Goal: Information Seeking & Learning: Find specific fact

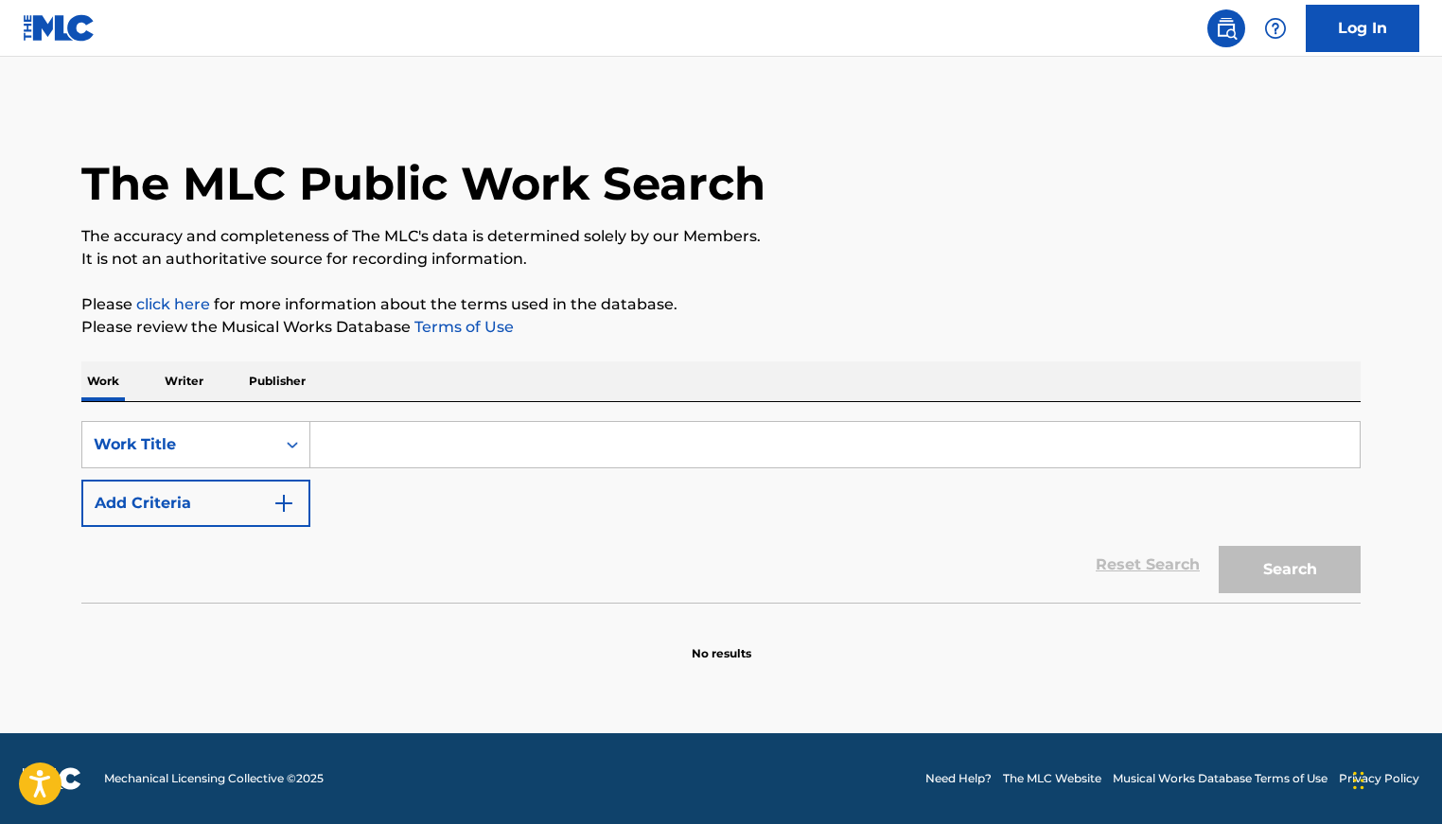
click at [199, 394] on p "Writer" at bounding box center [184, 381] width 50 height 40
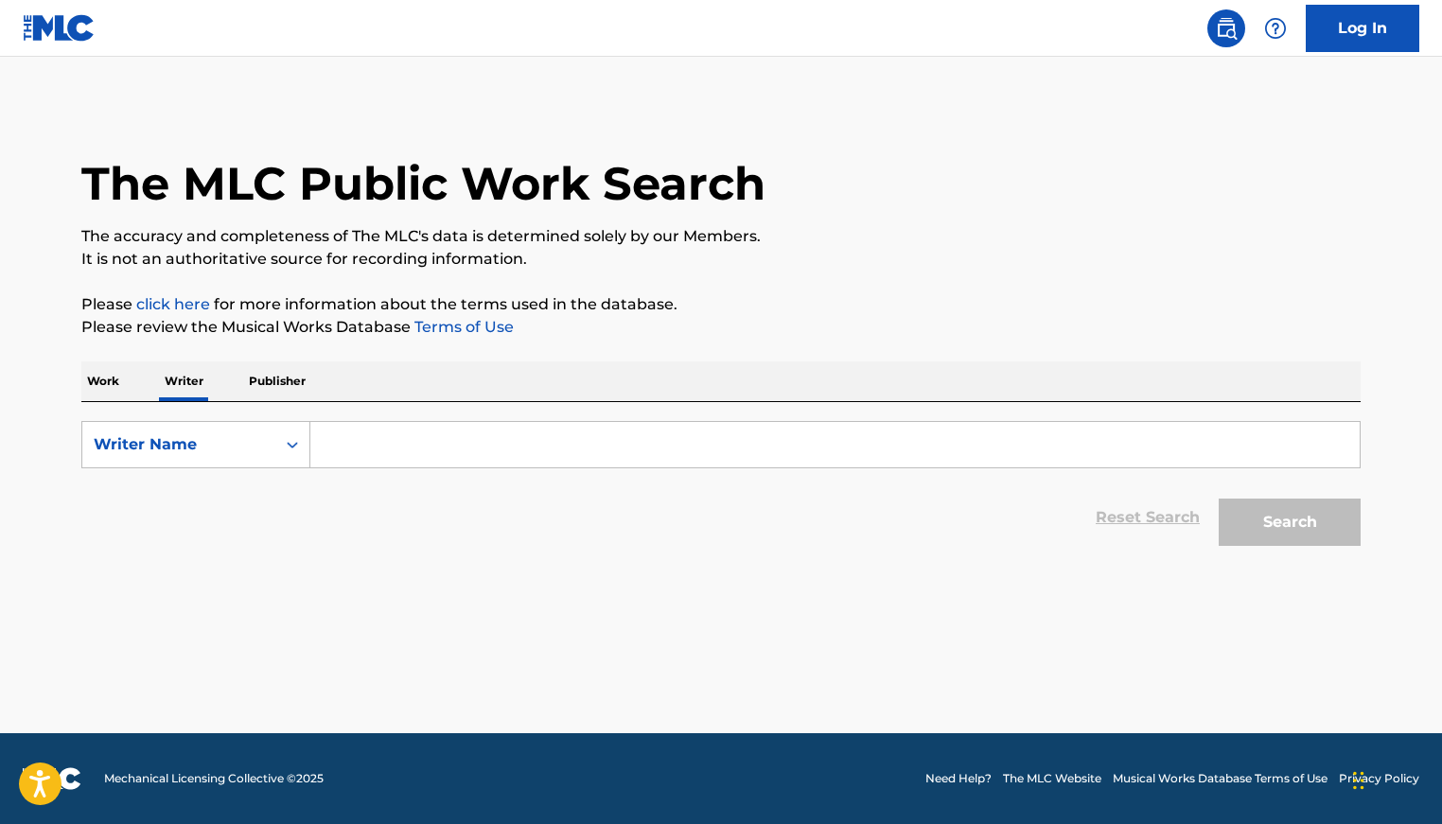
click at [462, 438] on input "Search Form" at bounding box center [834, 444] width 1049 height 45
paste input "[PERSON_NAME] [PERSON_NAME]"
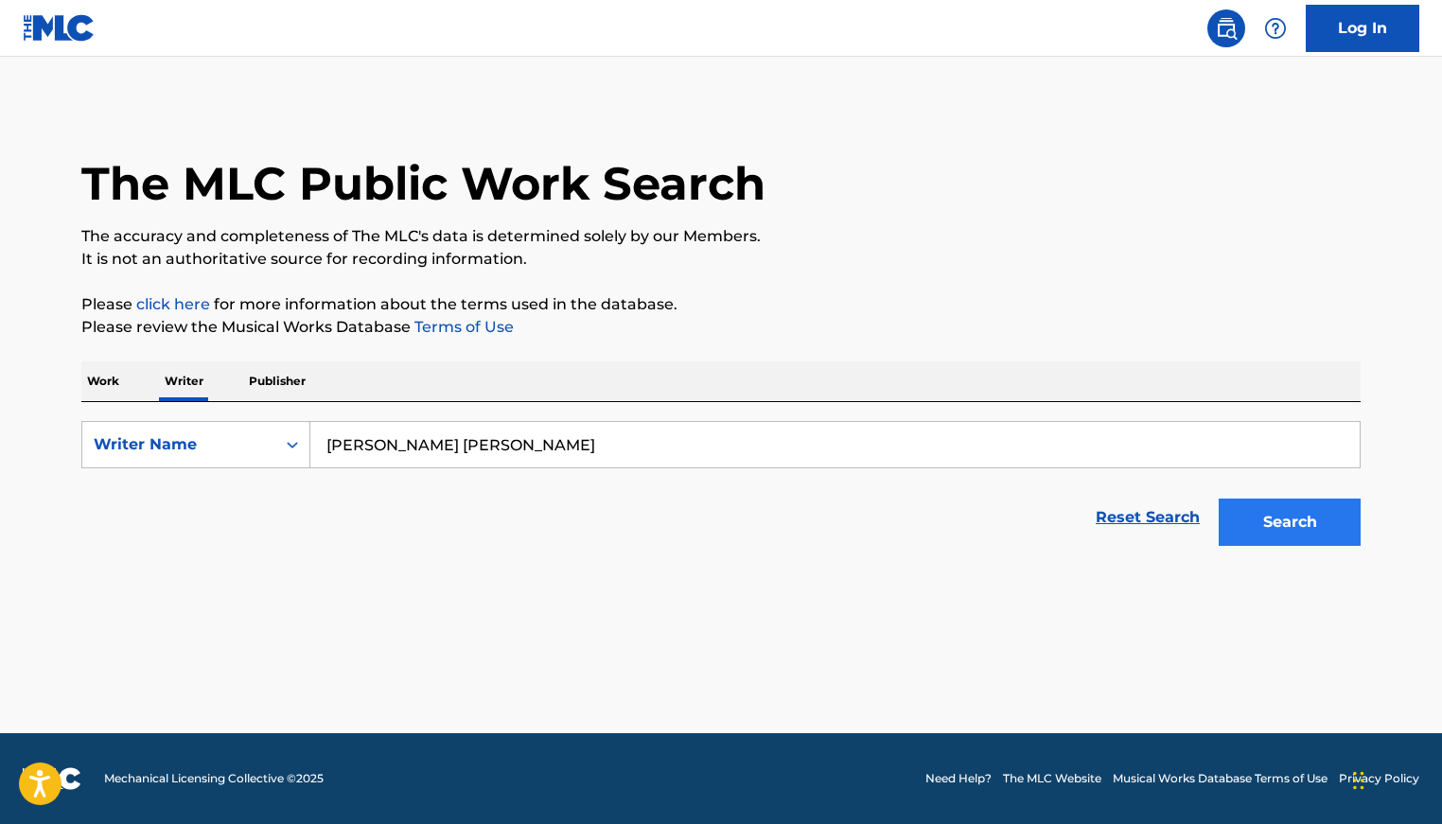
type input "[PERSON_NAME] [PERSON_NAME]"
click at [1312, 517] on button "Search" at bounding box center [1289, 522] width 142 height 47
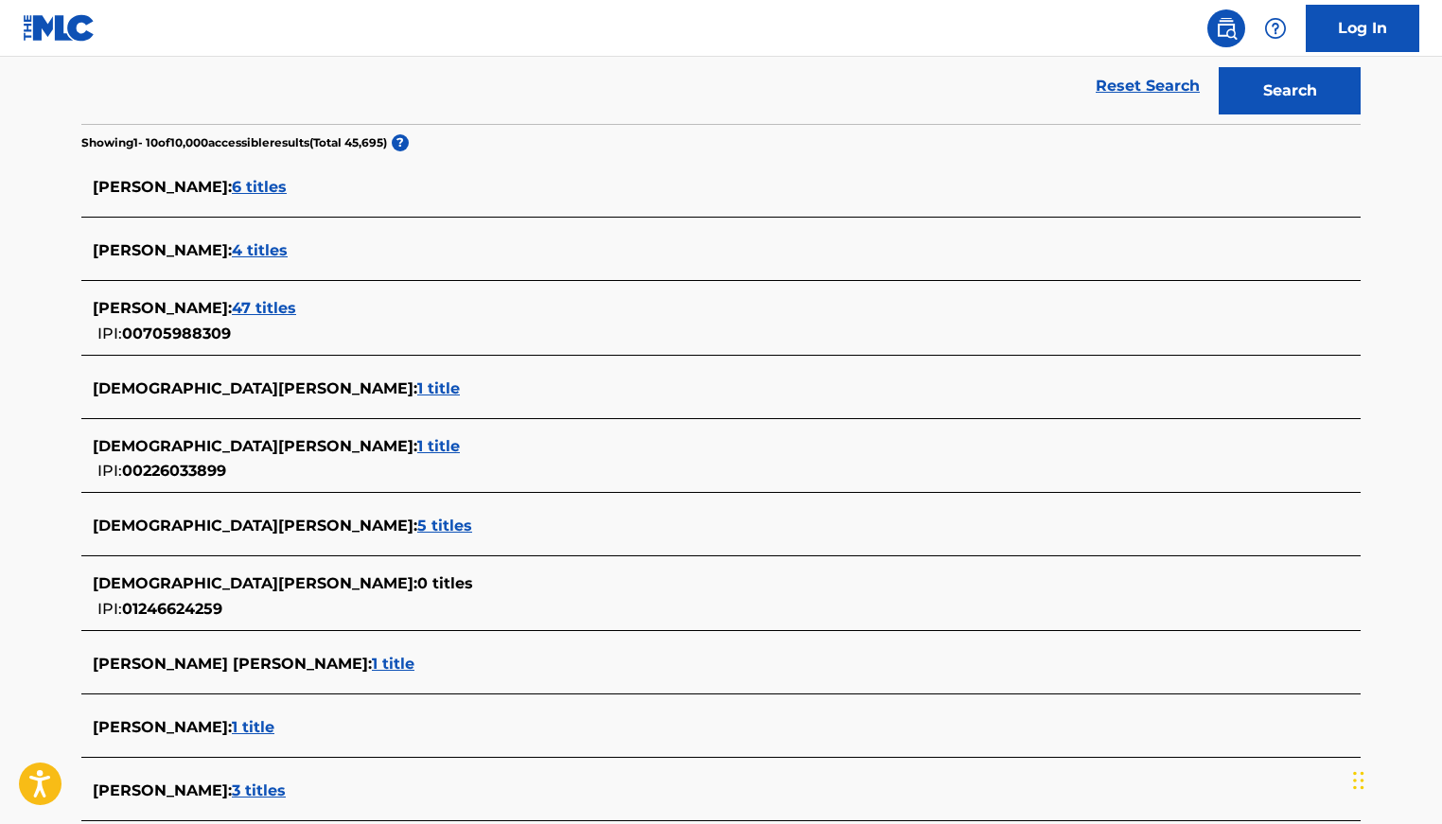
scroll to position [625, 0]
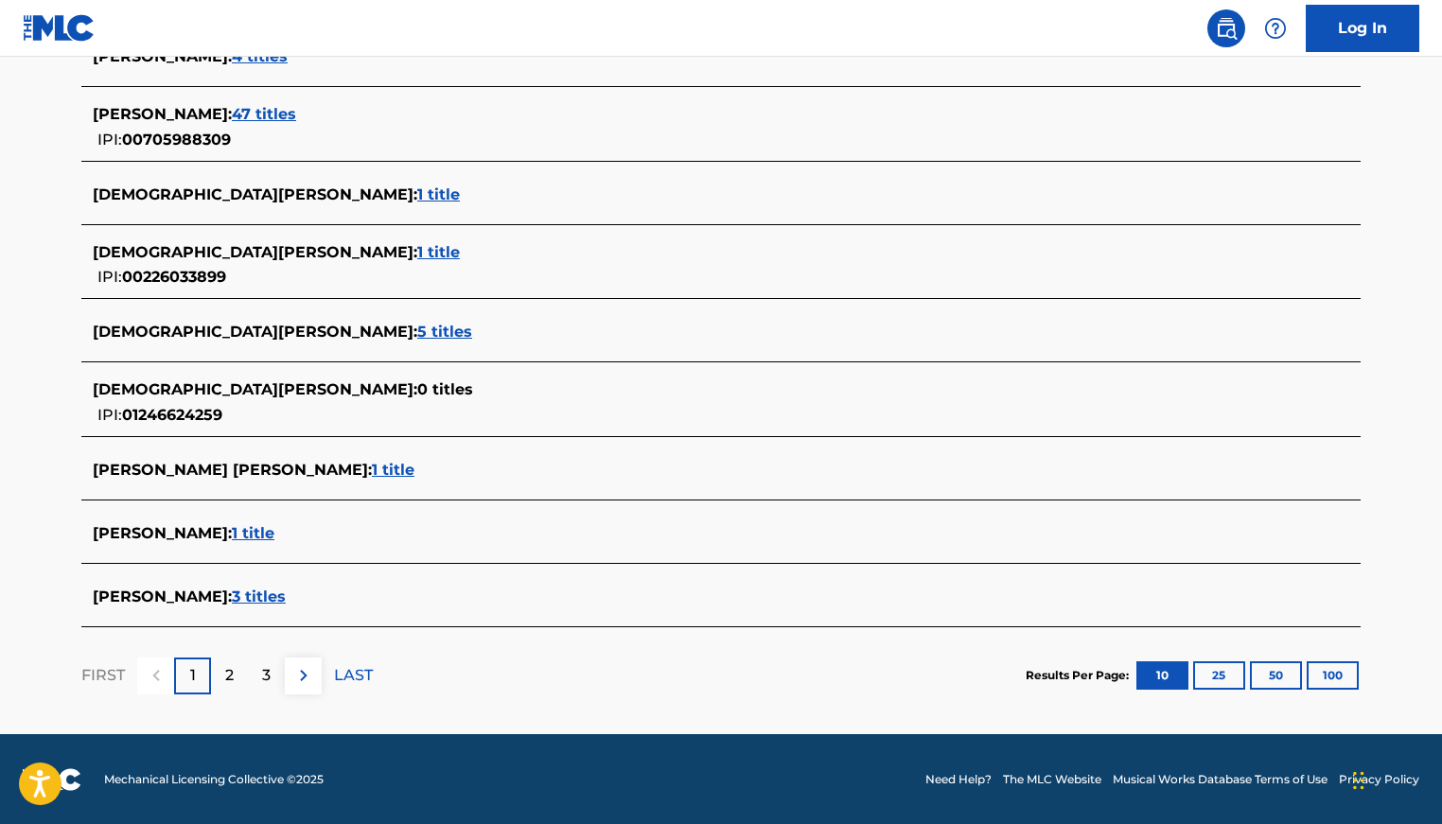
click at [372, 471] on span "1 title" at bounding box center [393, 470] width 43 height 18
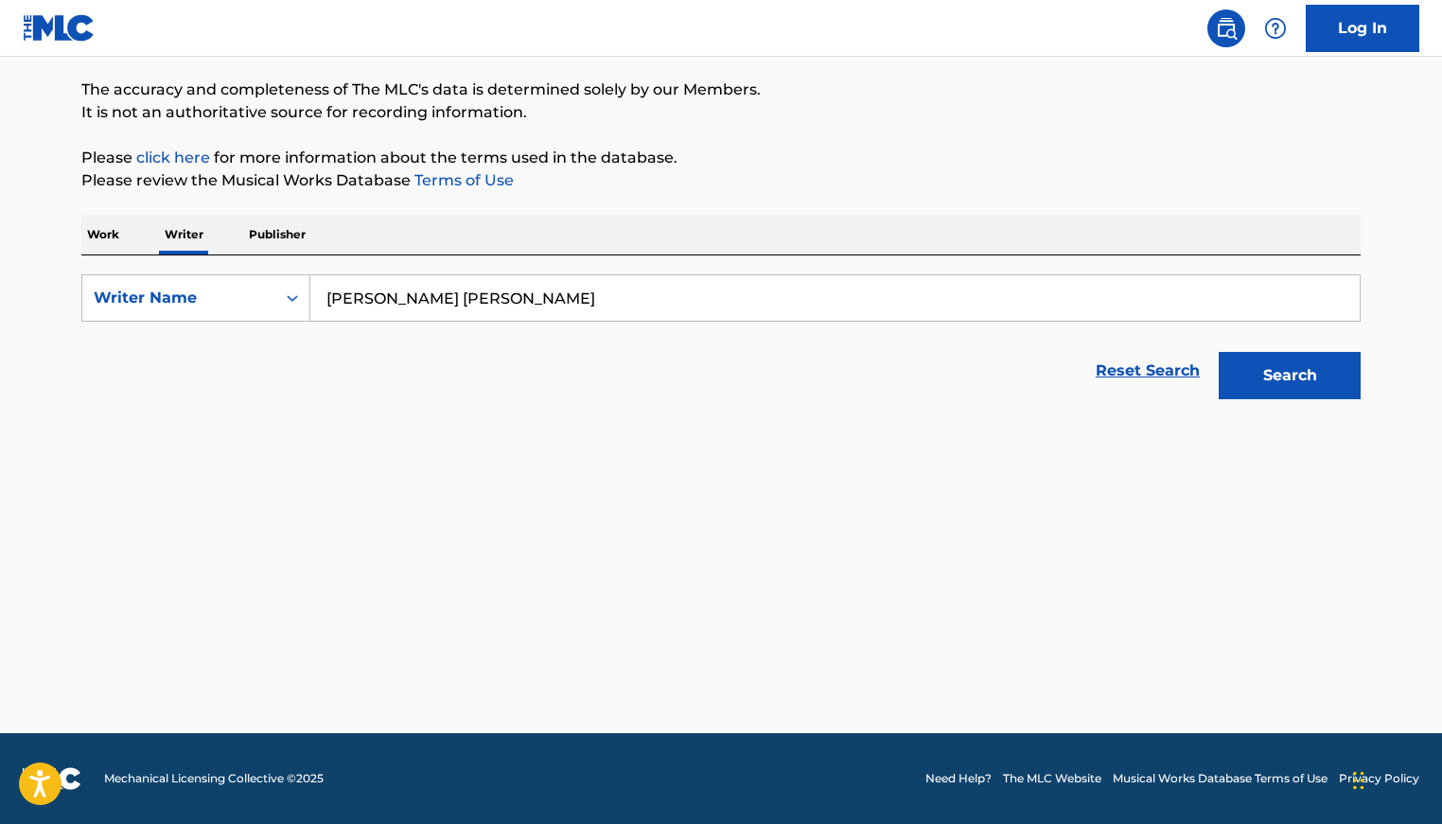
scroll to position [147, 0]
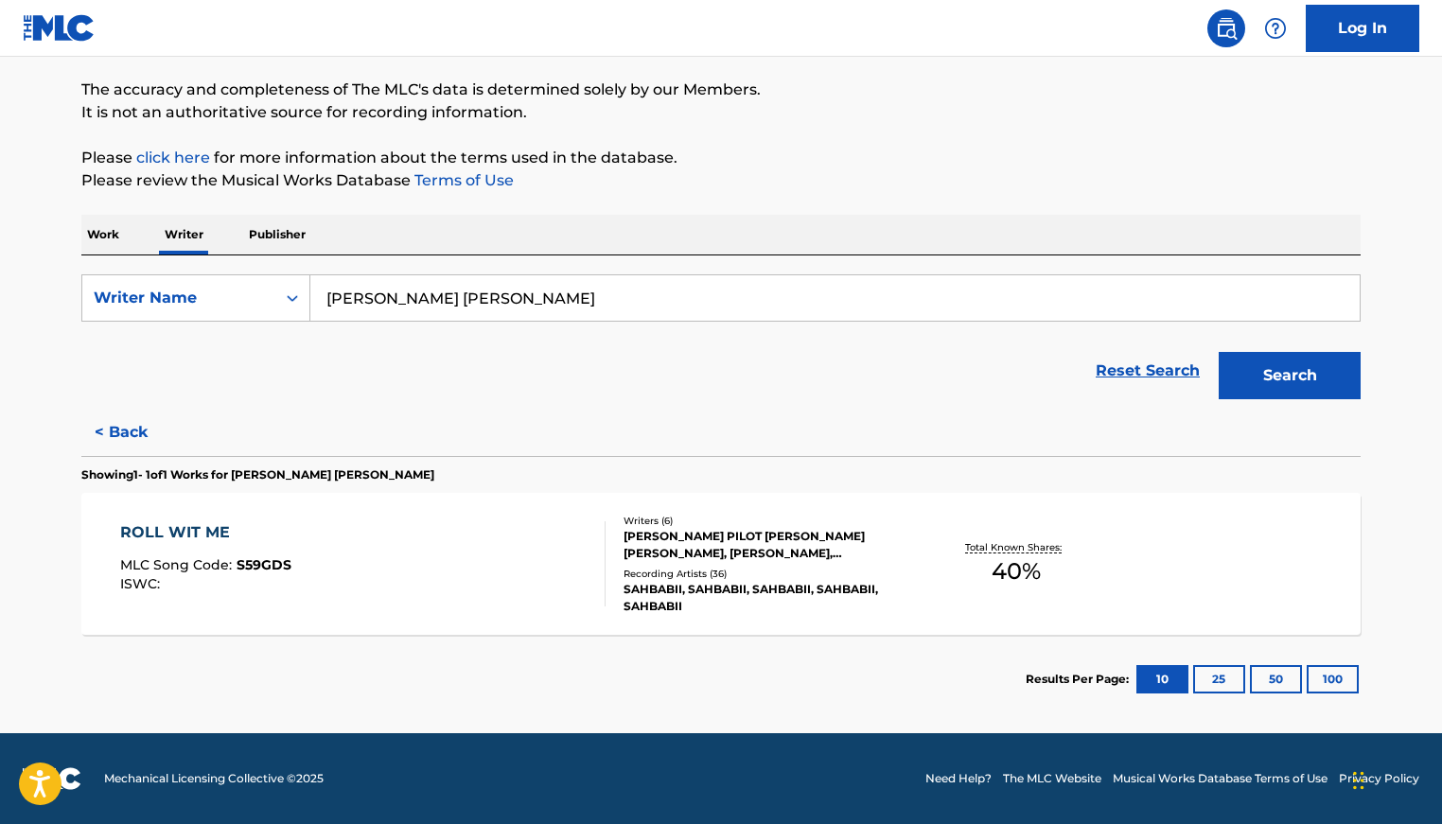
click at [367, 593] on div "ROLL WIT ME MLC Song Code : S59GDS ISWC :" at bounding box center [363, 563] width 486 height 85
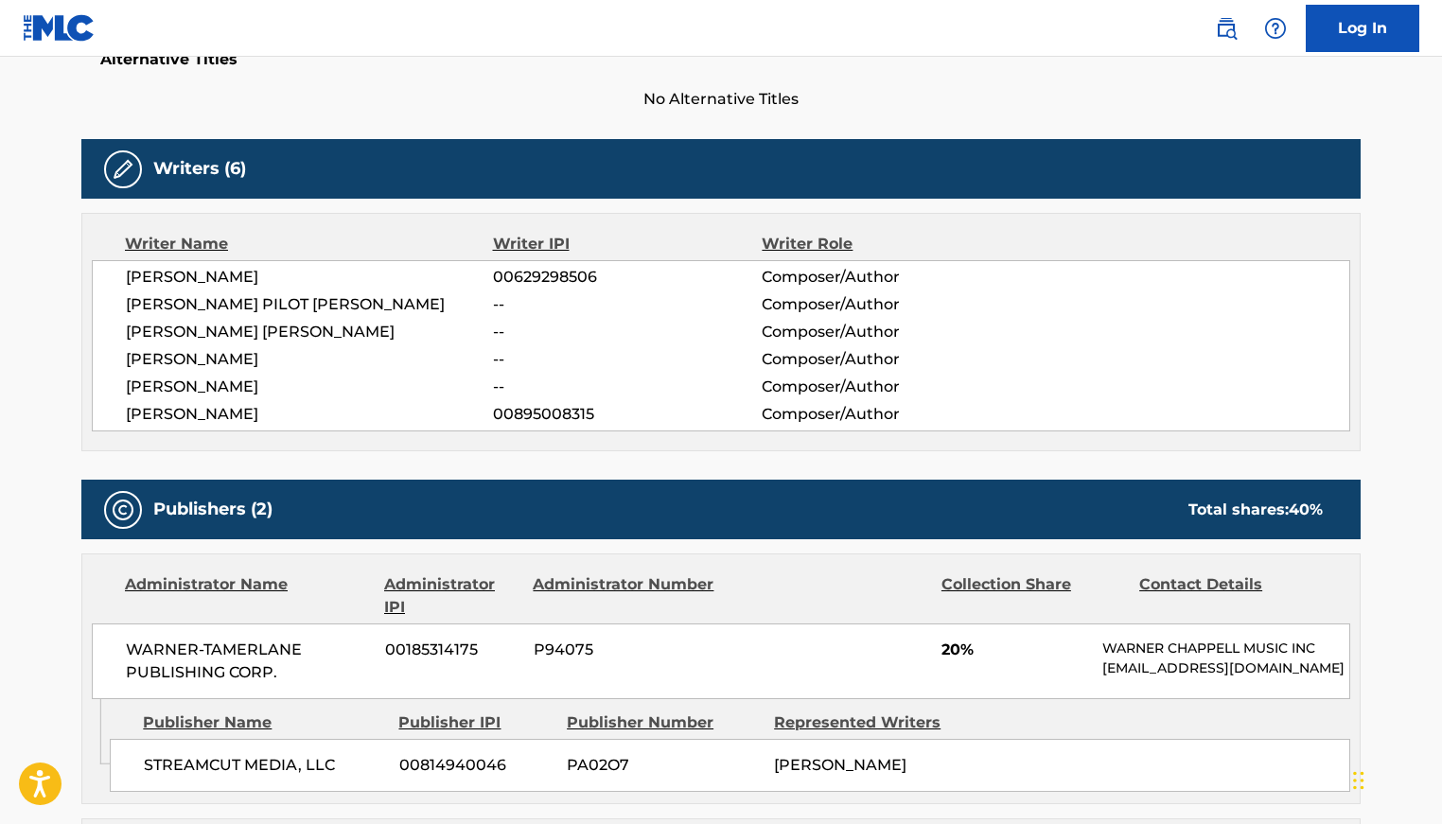
scroll to position [555, 0]
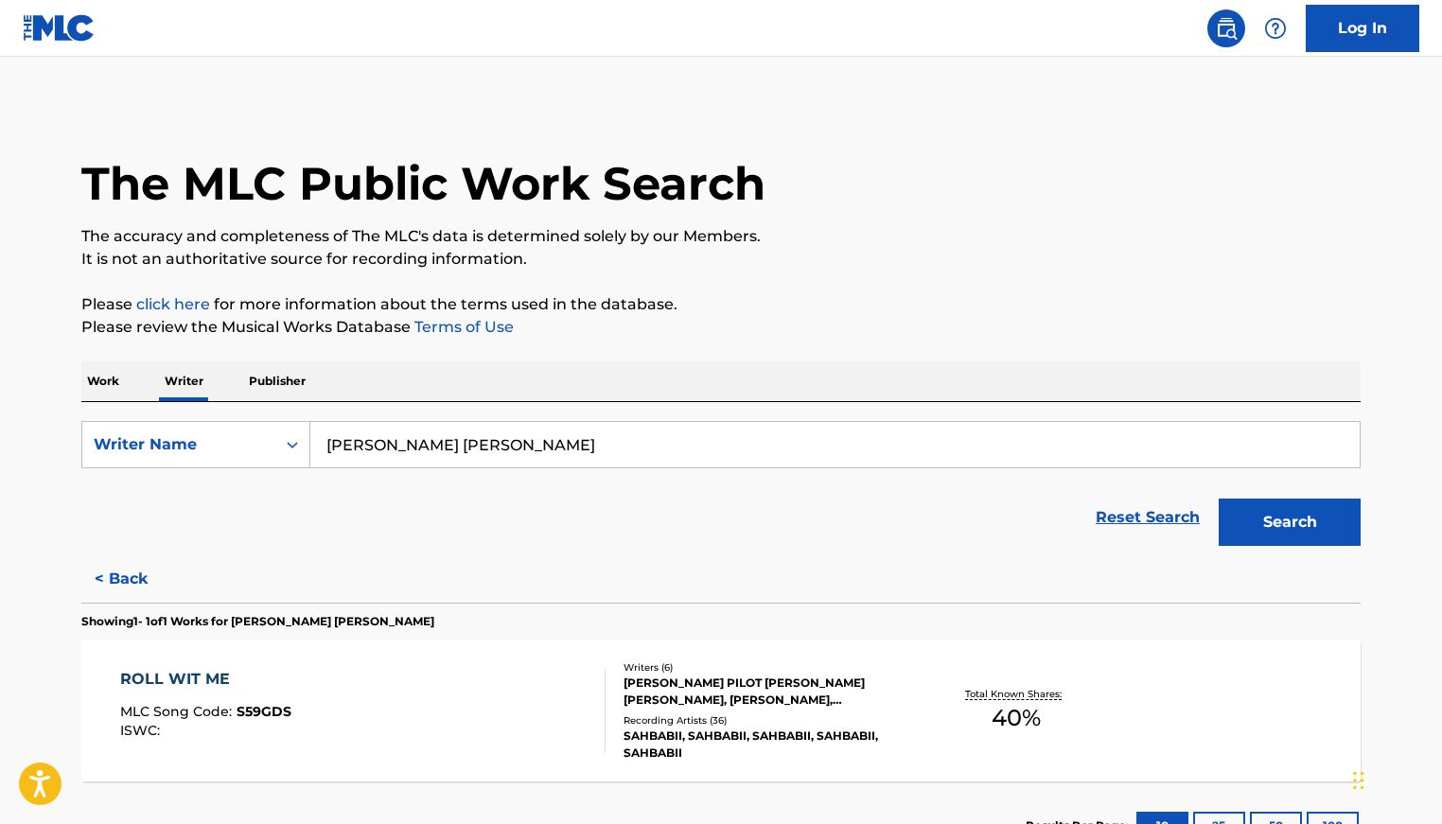
scroll to position [147, 0]
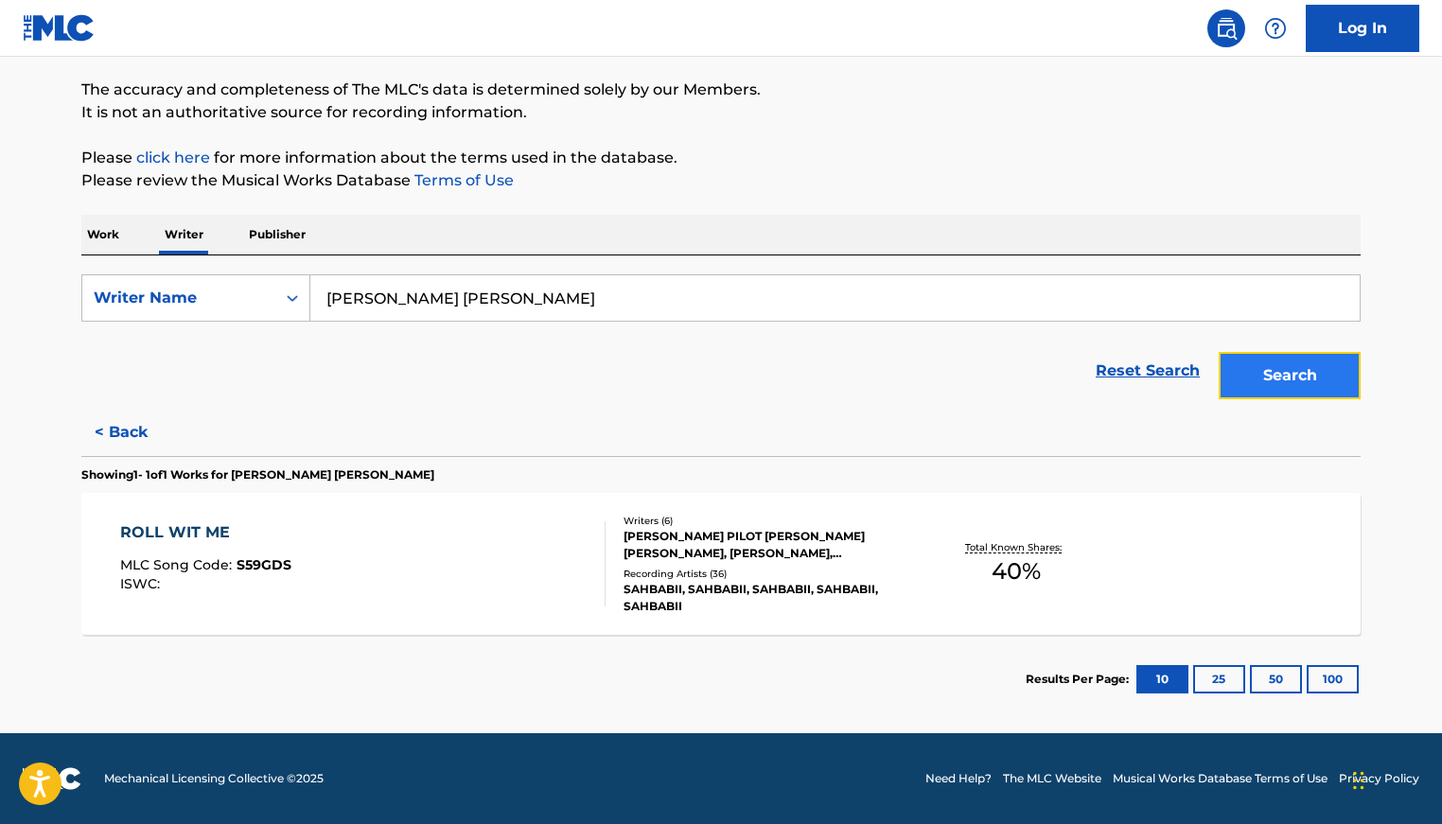
click at [1280, 375] on button "Search" at bounding box center [1289, 375] width 142 height 47
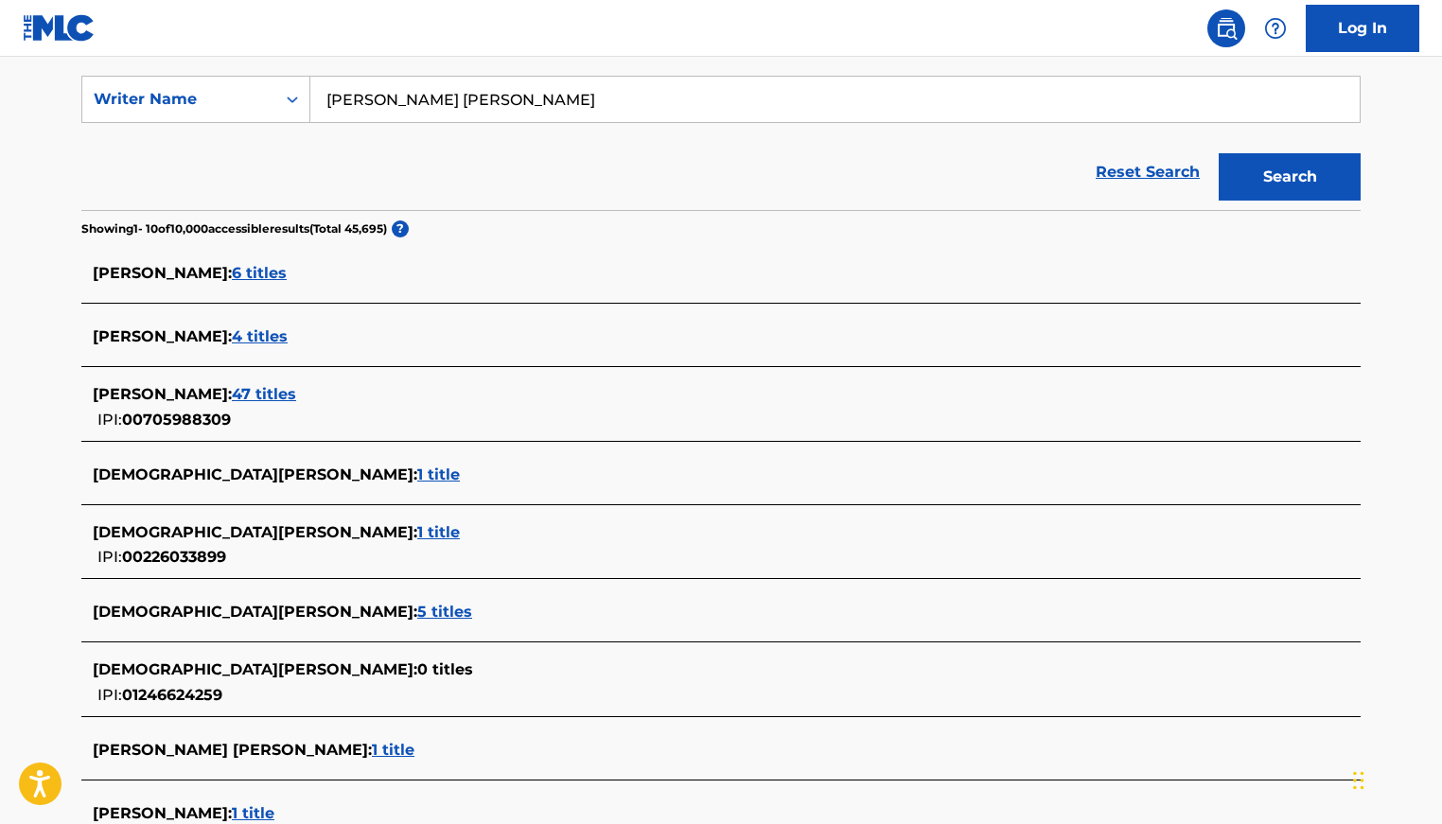
scroll to position [625, 0]
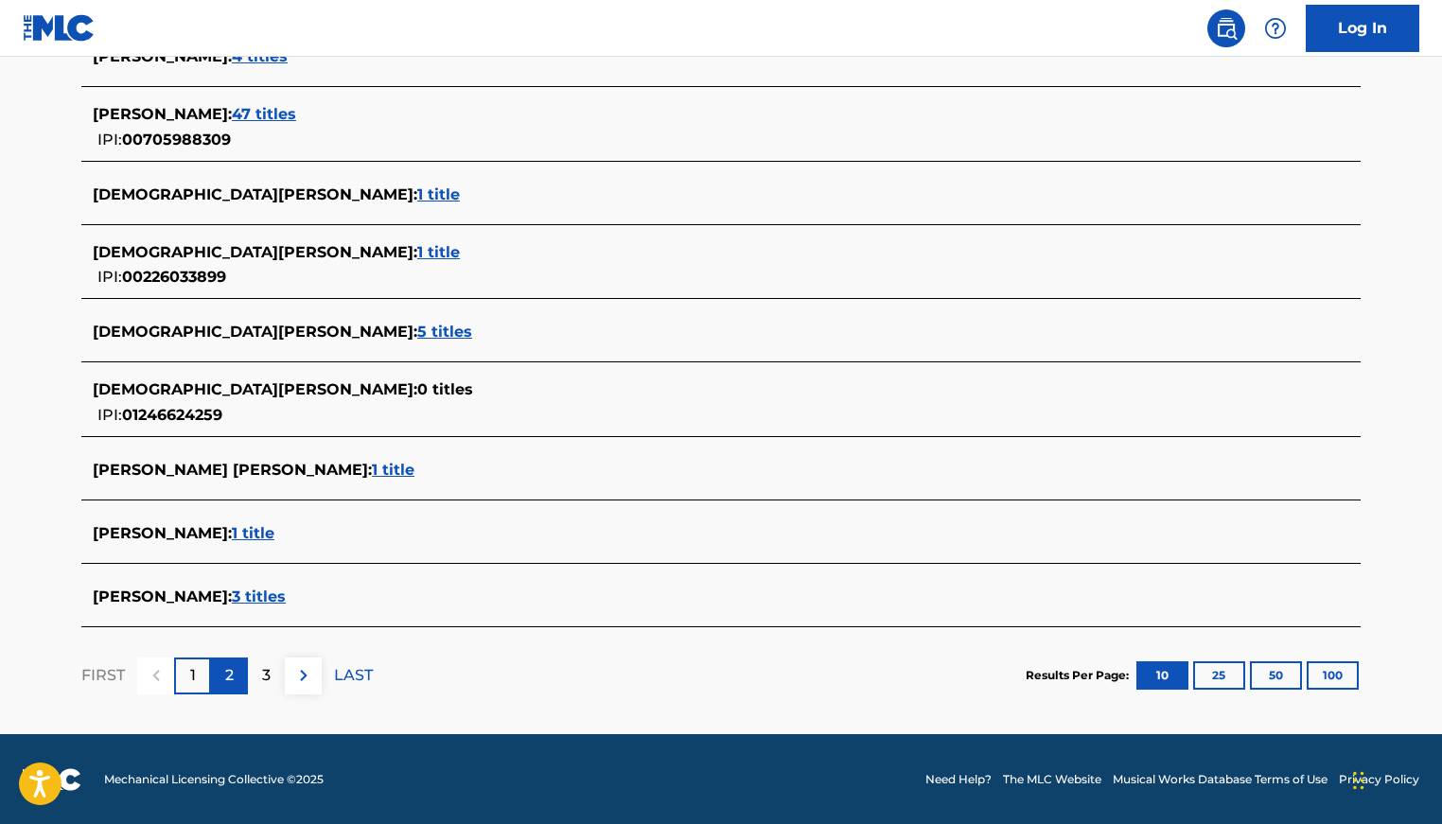
click at [226, 675] on p "2" at bounding box center [229, 675] width 9 height 23
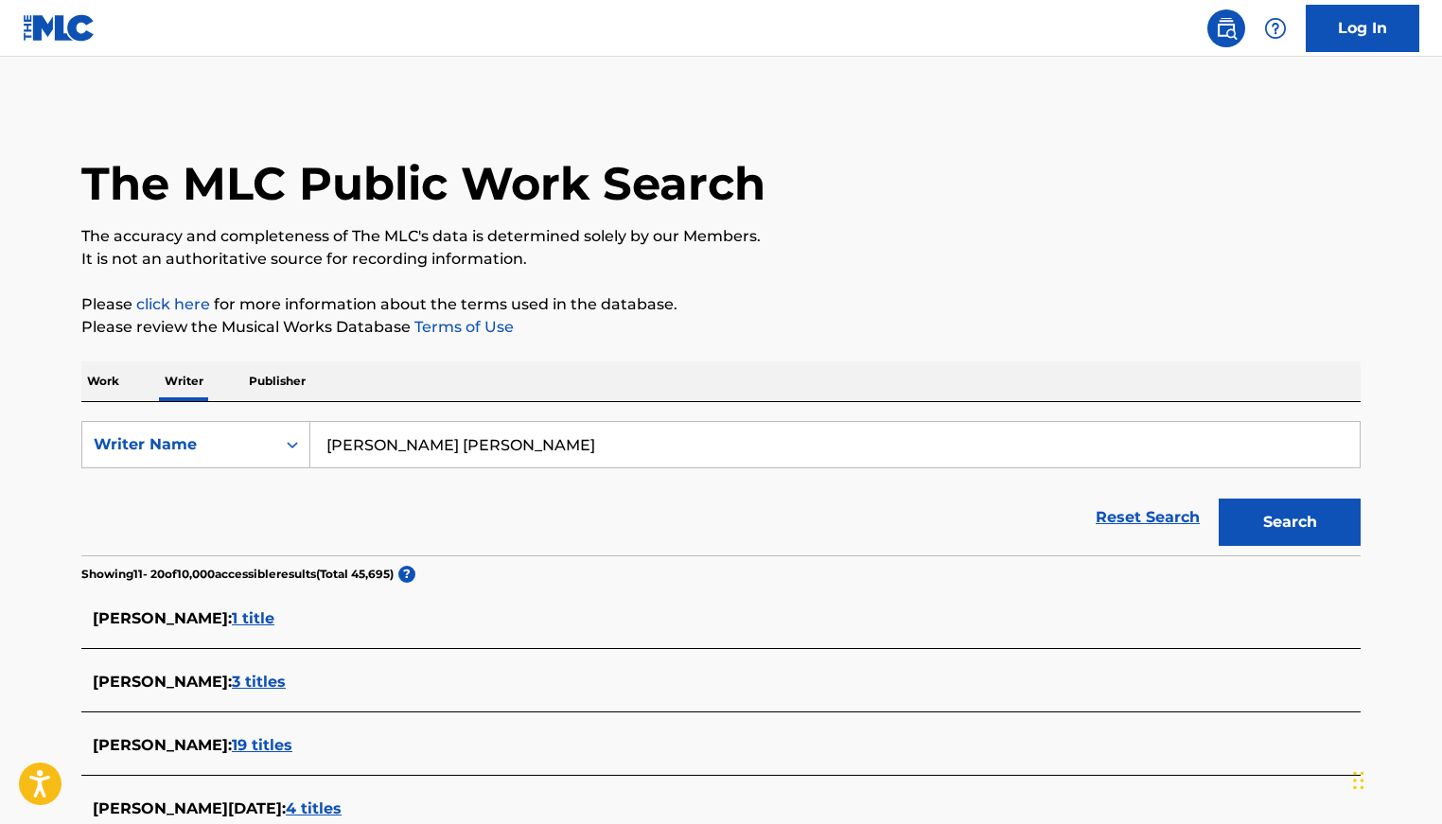
scroll to position [593, 0]
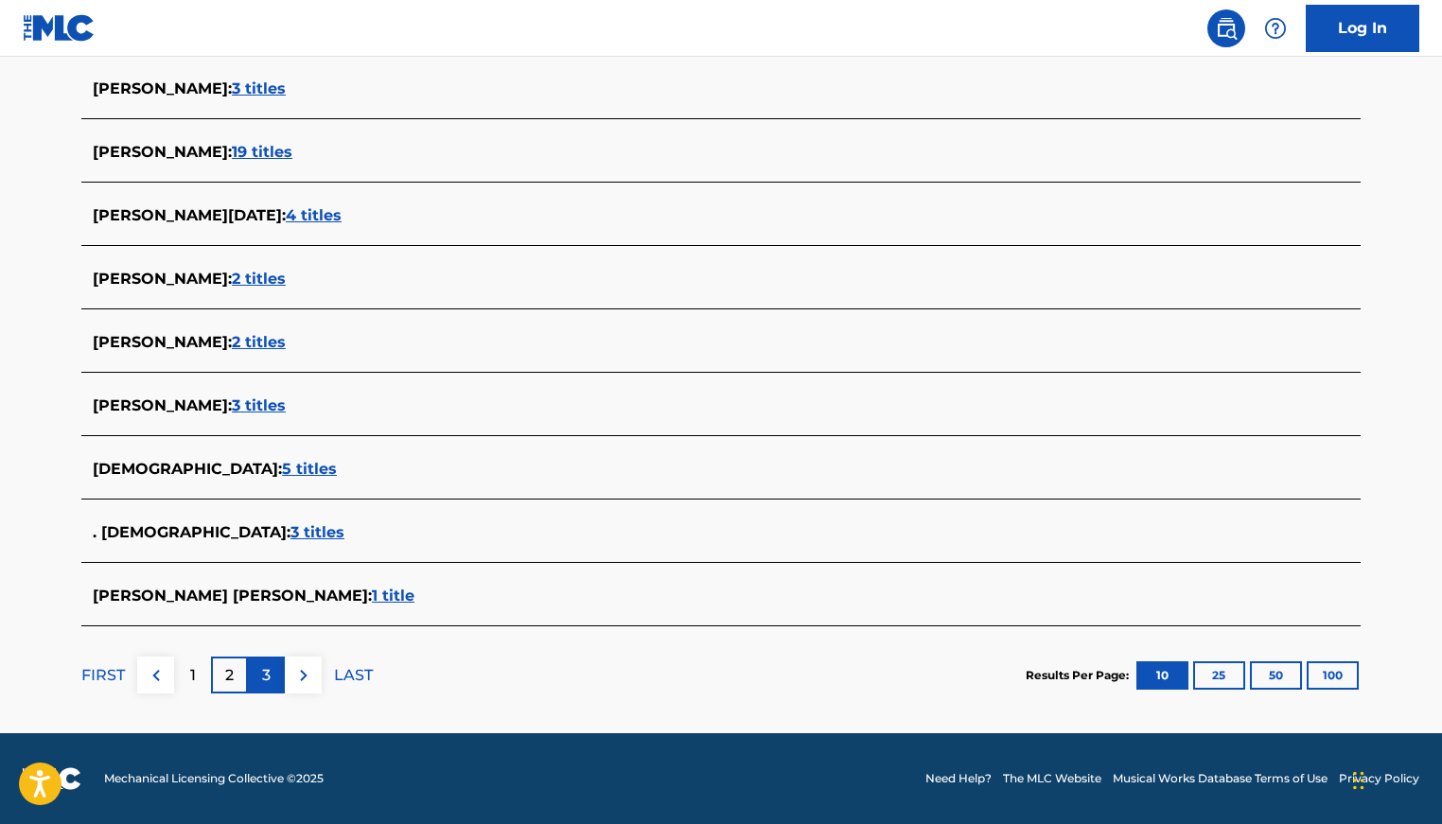
click at [264, 672] on p "3" at bounding box center [266, 675] width 9 height 23
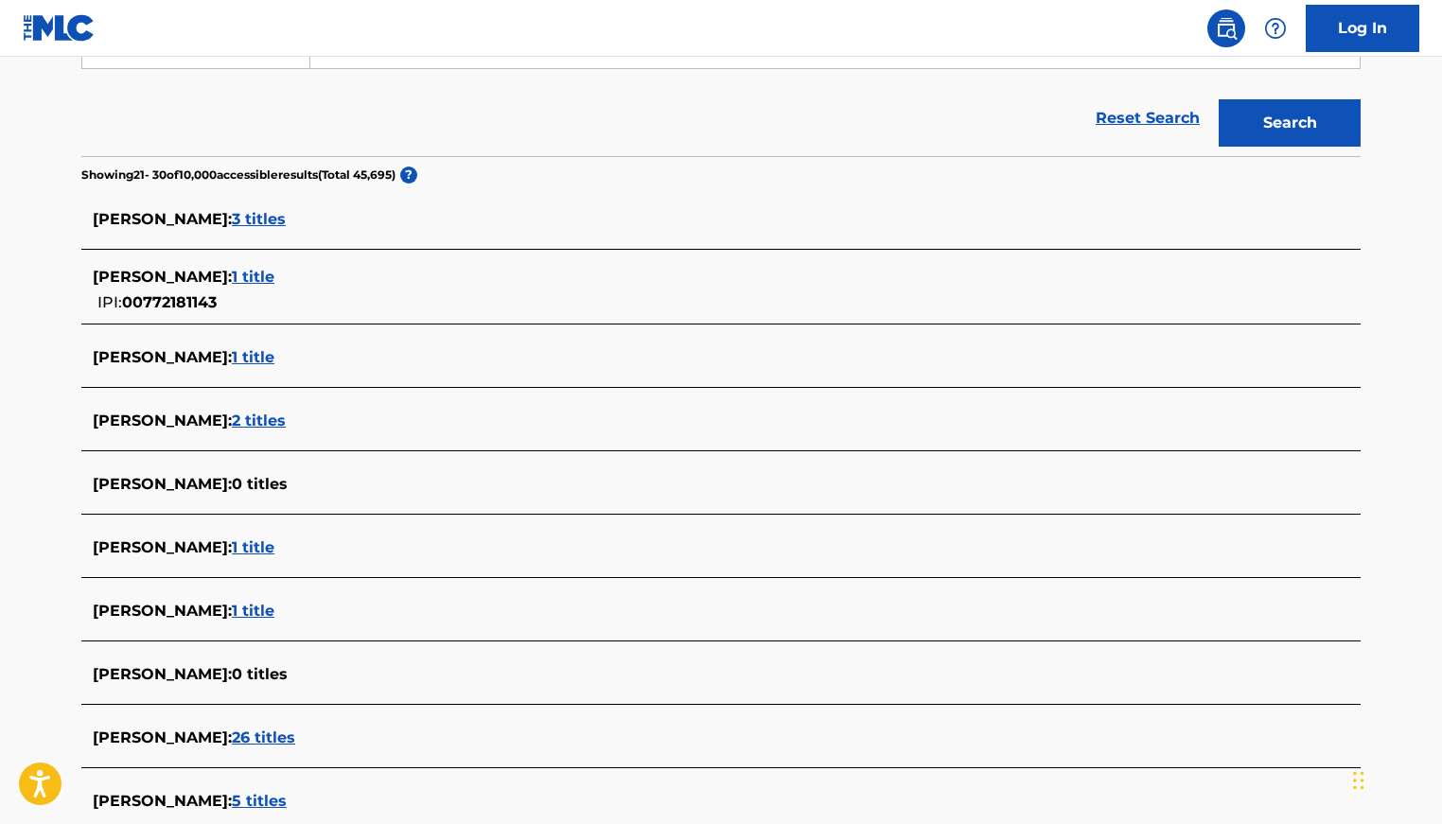
scroll to position [604, 0]
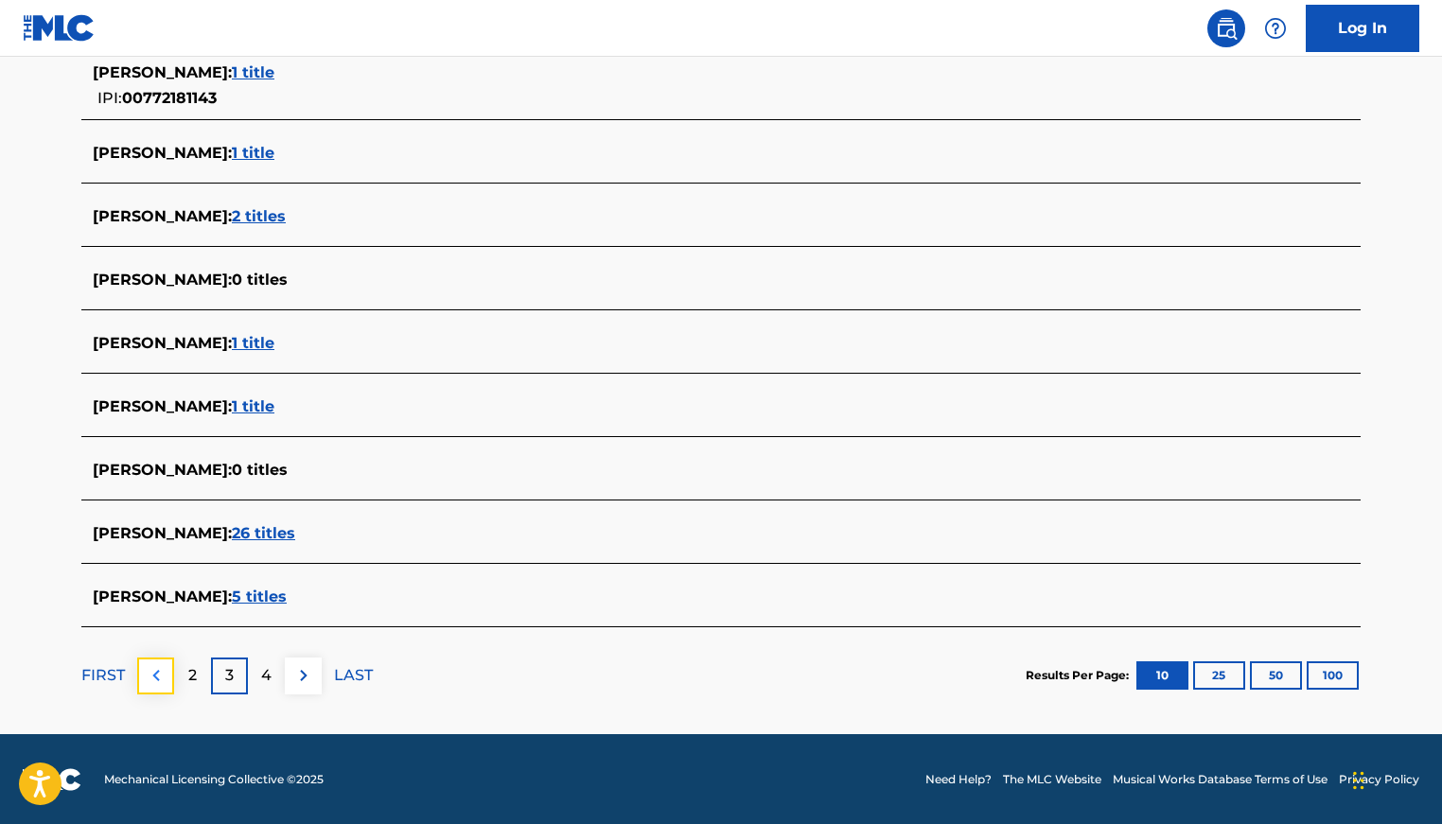
click at [152, 678] on img at bounding box center [156, 675] width 23 height 23
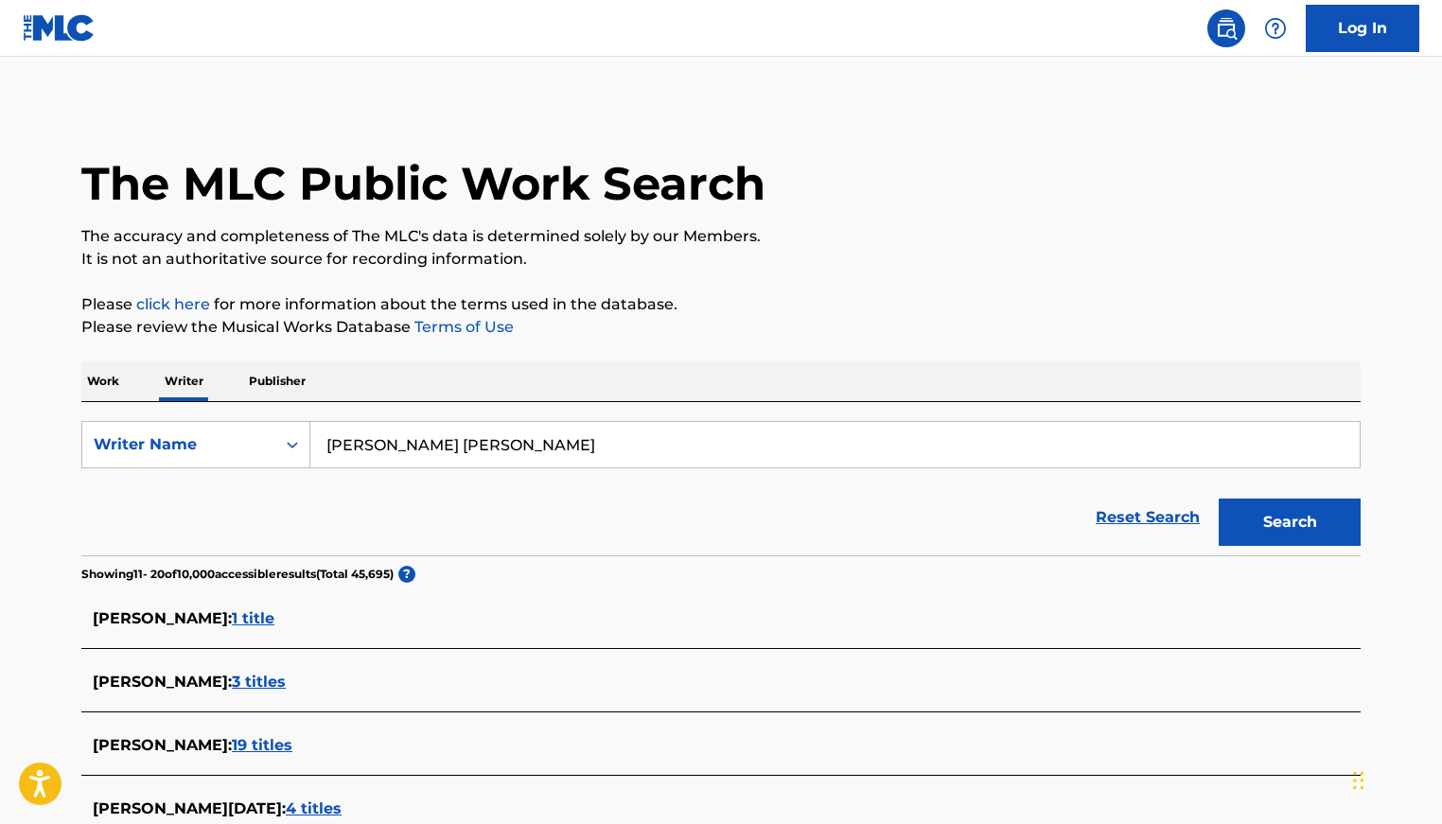
scroll to position [593, 0]
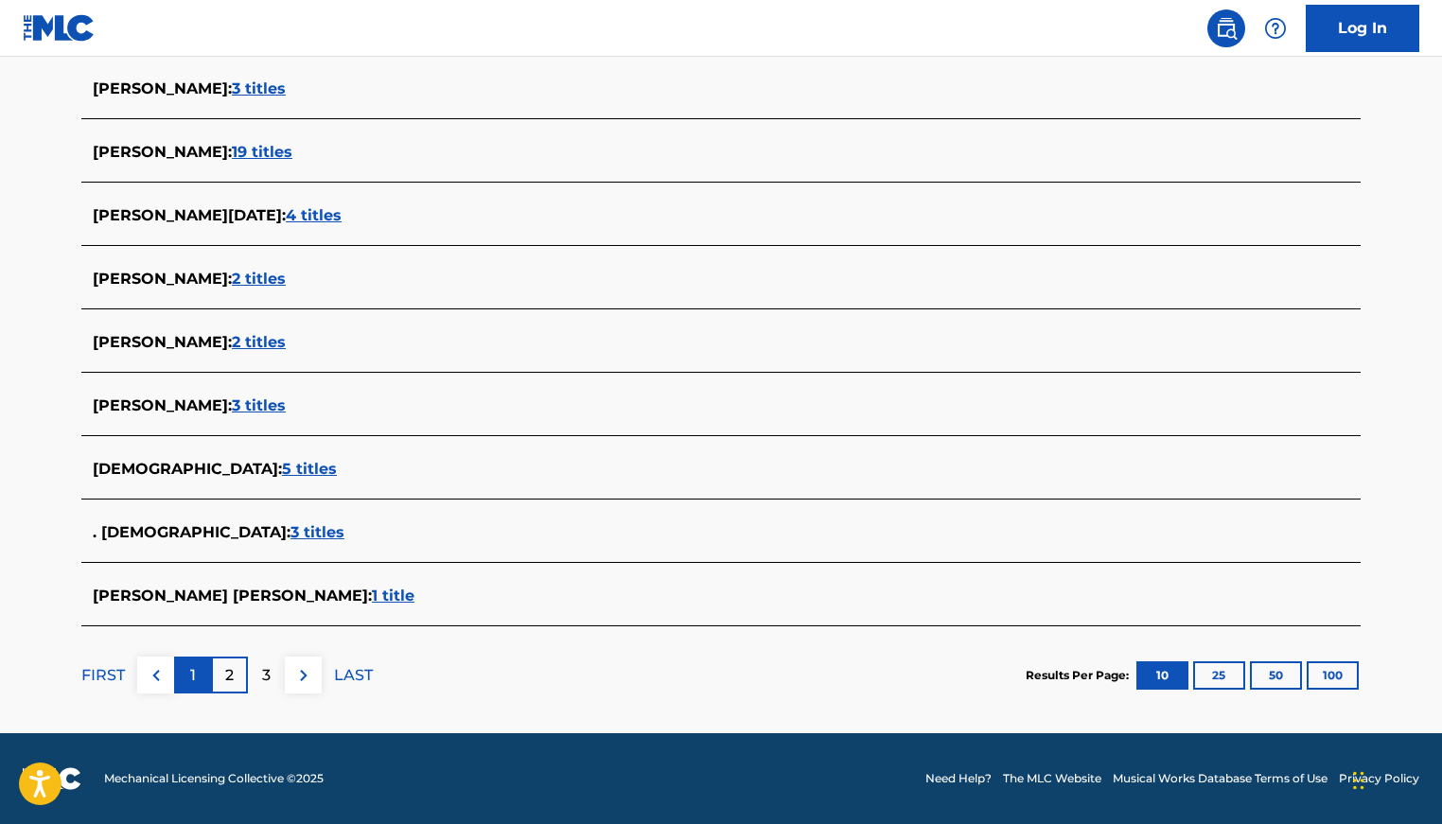
click at [190, 674] on p "1" at bounding box center [193, 675] width 6 height 23
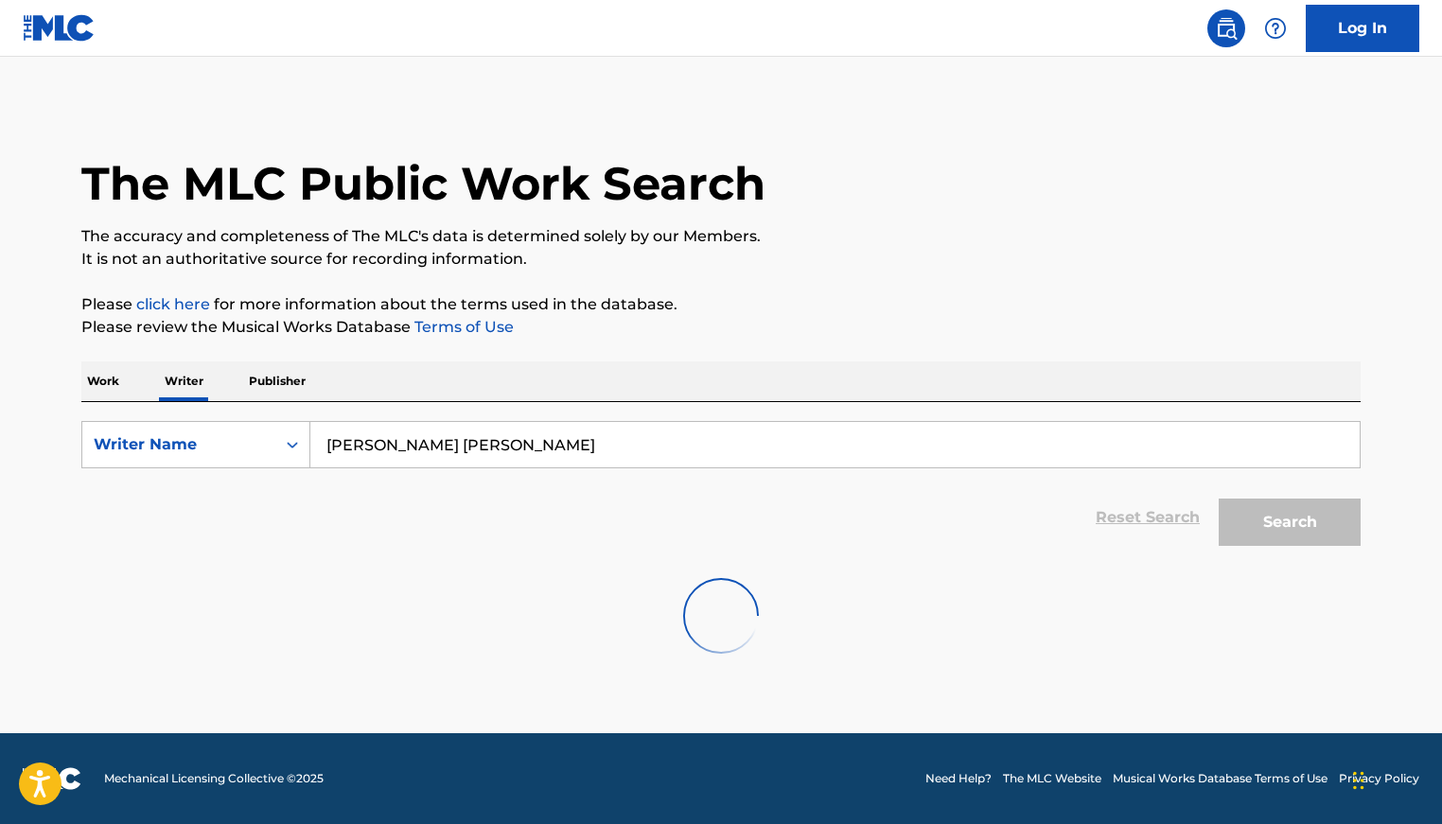
scroll to position [0, 0]
